Goal: Information Seeking & Learning: Check status

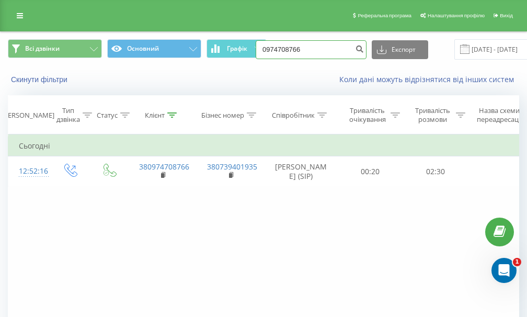
drag, startPoint x: 327, startPoint y: 53, endPoint x: 228, endPoint y: 61, distance: 99.6
click at [228, 61] on div "Всі дзвінки Основний Графік 0974708766 Експорт .csv .xls .xlsx [DATE] - [DATE]" at bounding box center [264, 49] width 526 height 35
click at [303, 52] on input at bounding box center [311, 49] width 111 height 19
paste input "[PHONE_NUMBER]"
click at [272, 50] on input "[PHONE_NUMBER]" at bounding box center [311, 49] width 111 height 19
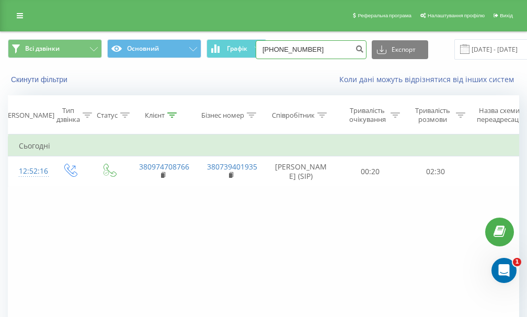
click at [272, 50] on input "[PHONE_NUMBER]" at bounding box center [311, 49] width 111 height 19
click at [276, 51] on input "[PHONE_NUMBER]" at bounding box center [311, 49] width 111 height 19
click at [287, 50] on input "099088-32-05" at bounding box center [311, 49] width 111 height 19
click at [293, 53] on input "09908832-05" at bounding box center [311, 49] width 111 height 19
type input "0990883205"
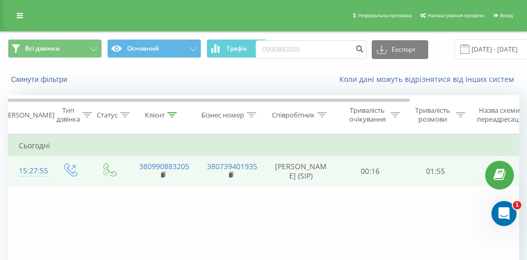
click at [337, 169] on td "[PERSON_NAME] (SIP)" at bounding box center [301, 171] width 73 height 30
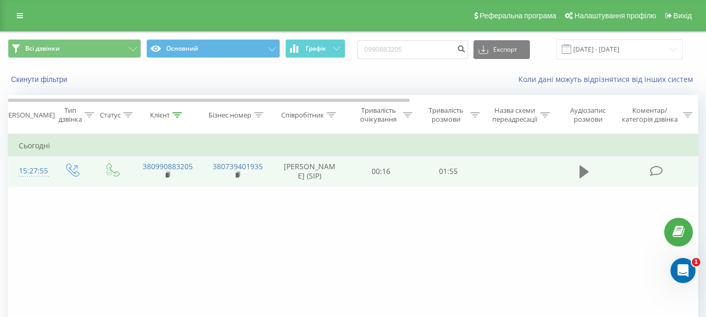
click at [534, 170] on icon at bounding box center [584, 172] width 9 height 15
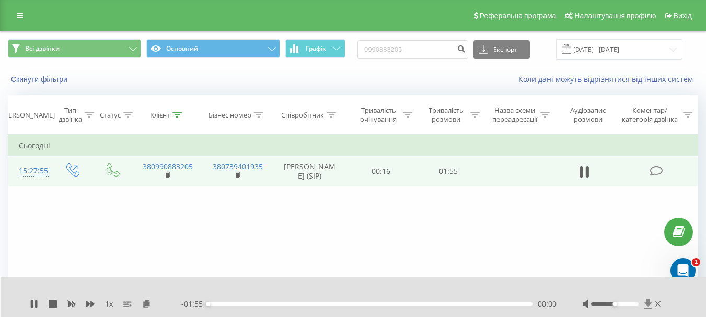
click at [534, 301] on icon at bounding box center [648, 304] width 9 height 10
click at [534, 174] on icon at bounding box center [584, 172] width 9 height 15
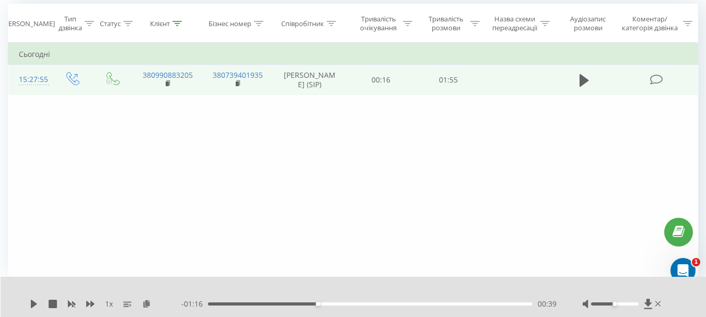
scroll to position [132, 0]
